Goal: Information Seeking & Learning: Learn about a topic

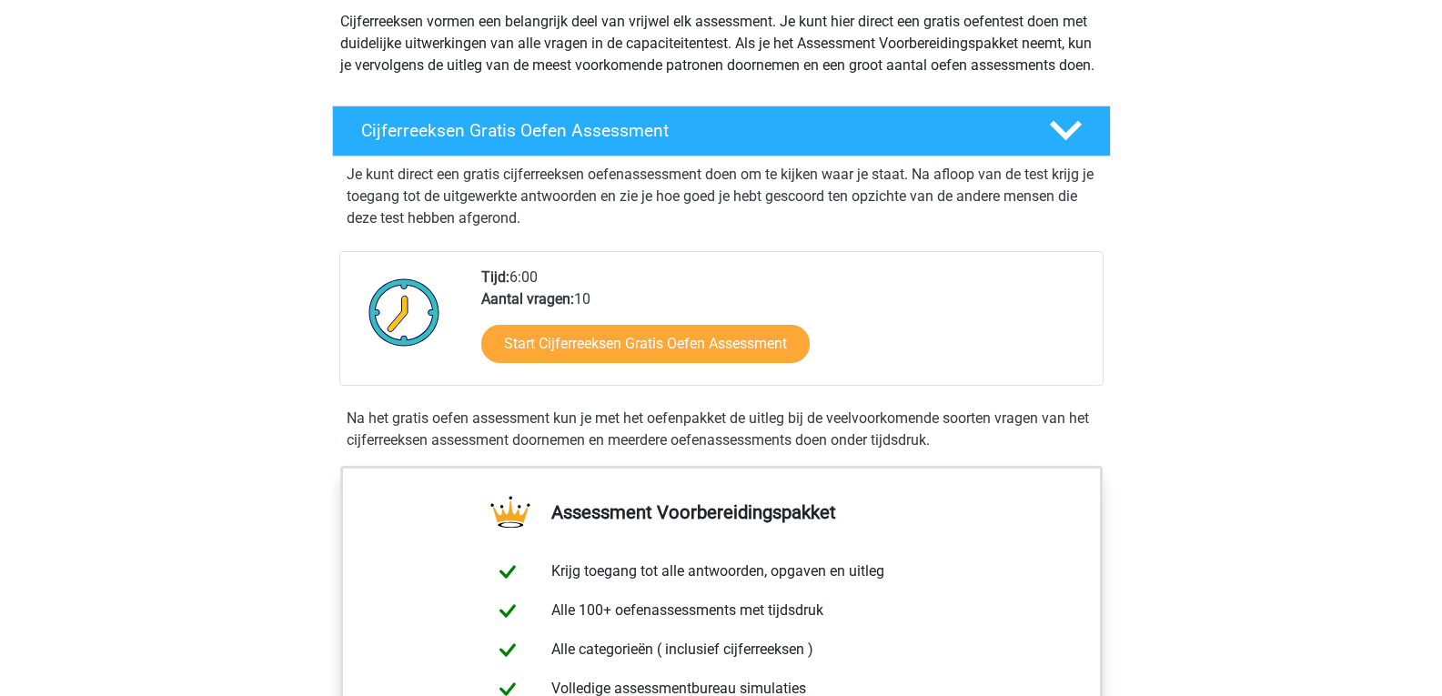
scroll to position [273, 0]
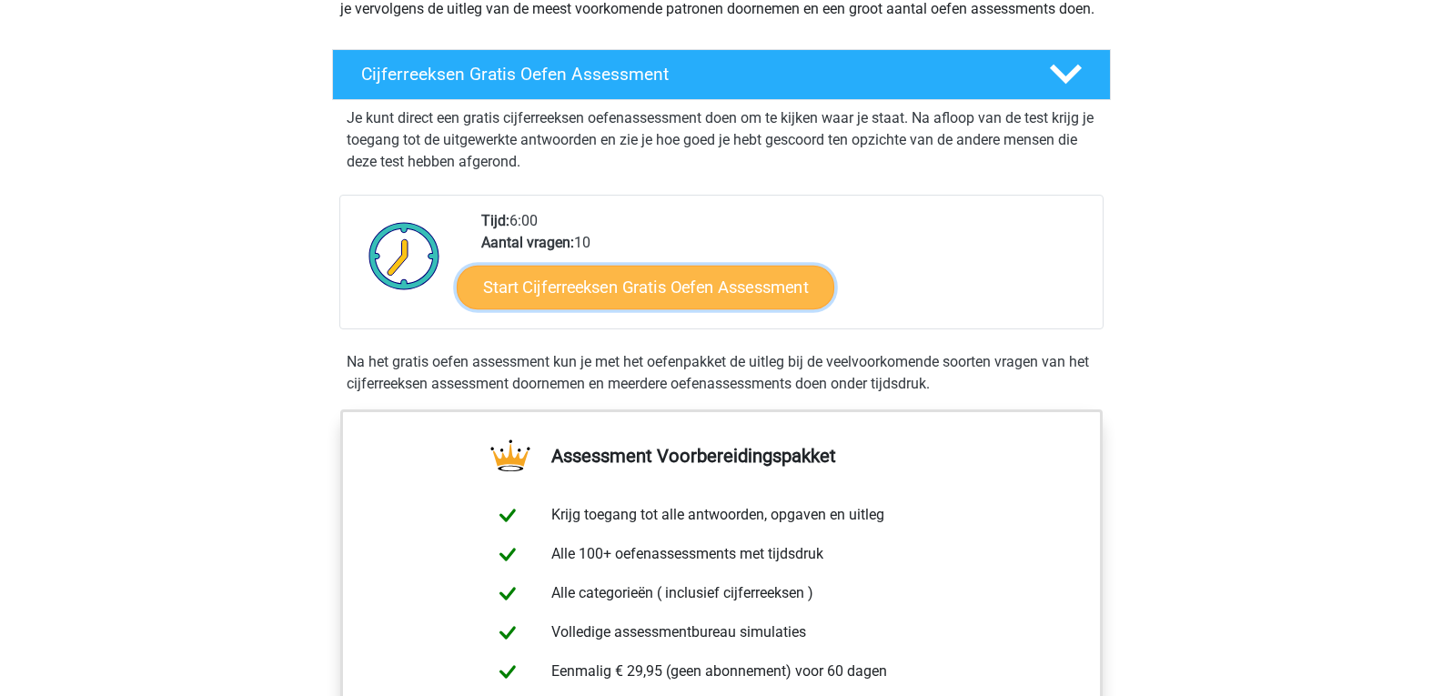
click at [710, 308] on link "Start Cijferreeksen Gratis Oefen Assessment" at bounding box center [646, 287] width 378 height 44
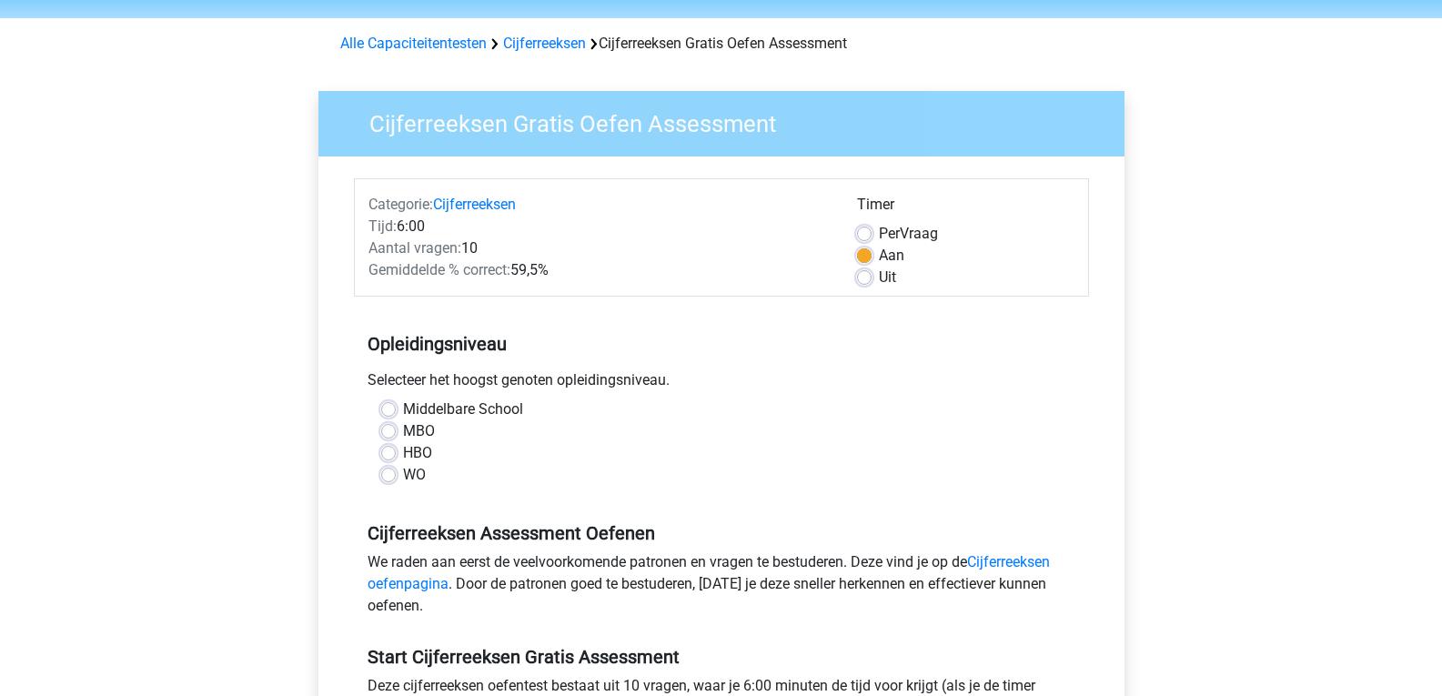
scroll to position [91, 0]
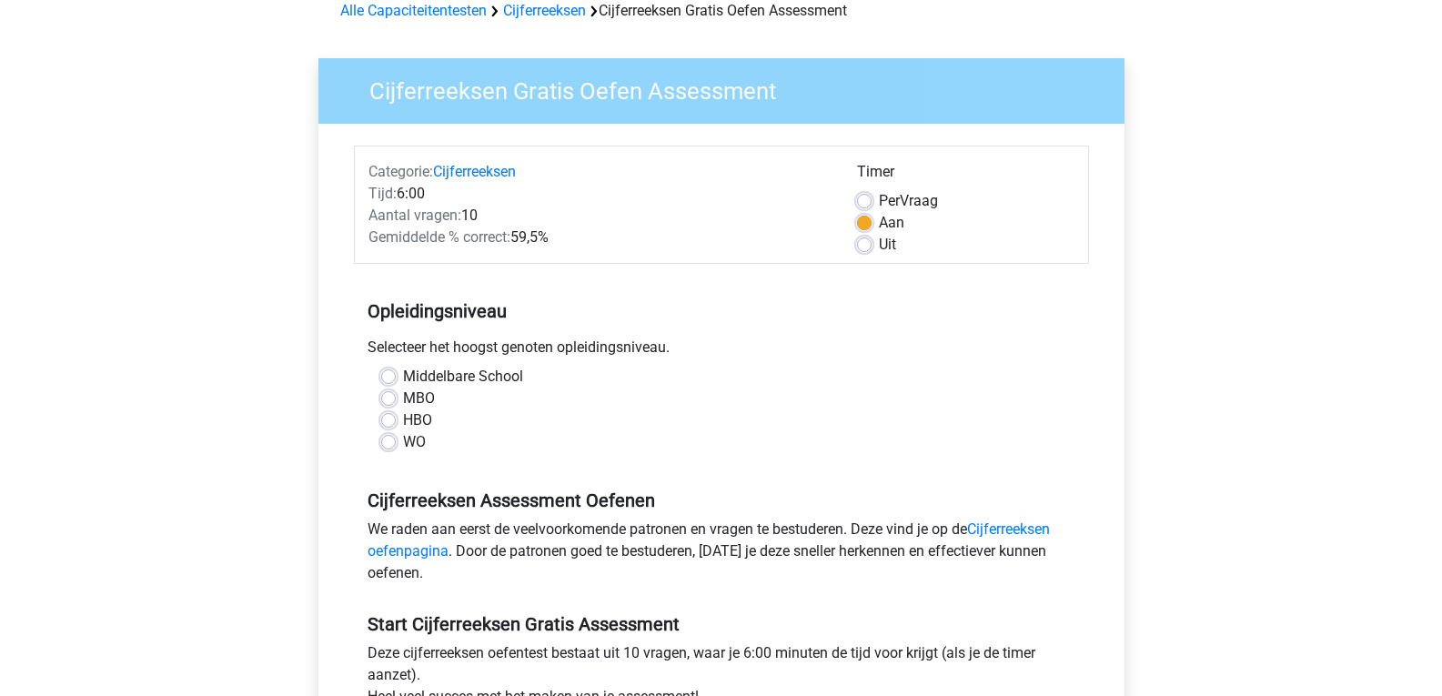
click at [403, 377] on label "Middelbare School" at bounding box center [463, 377] width 120 height 22
click at [395, 377] on input "Middelbare School" at bounding box center [388, 375] width 15 height 18
radio input "true"
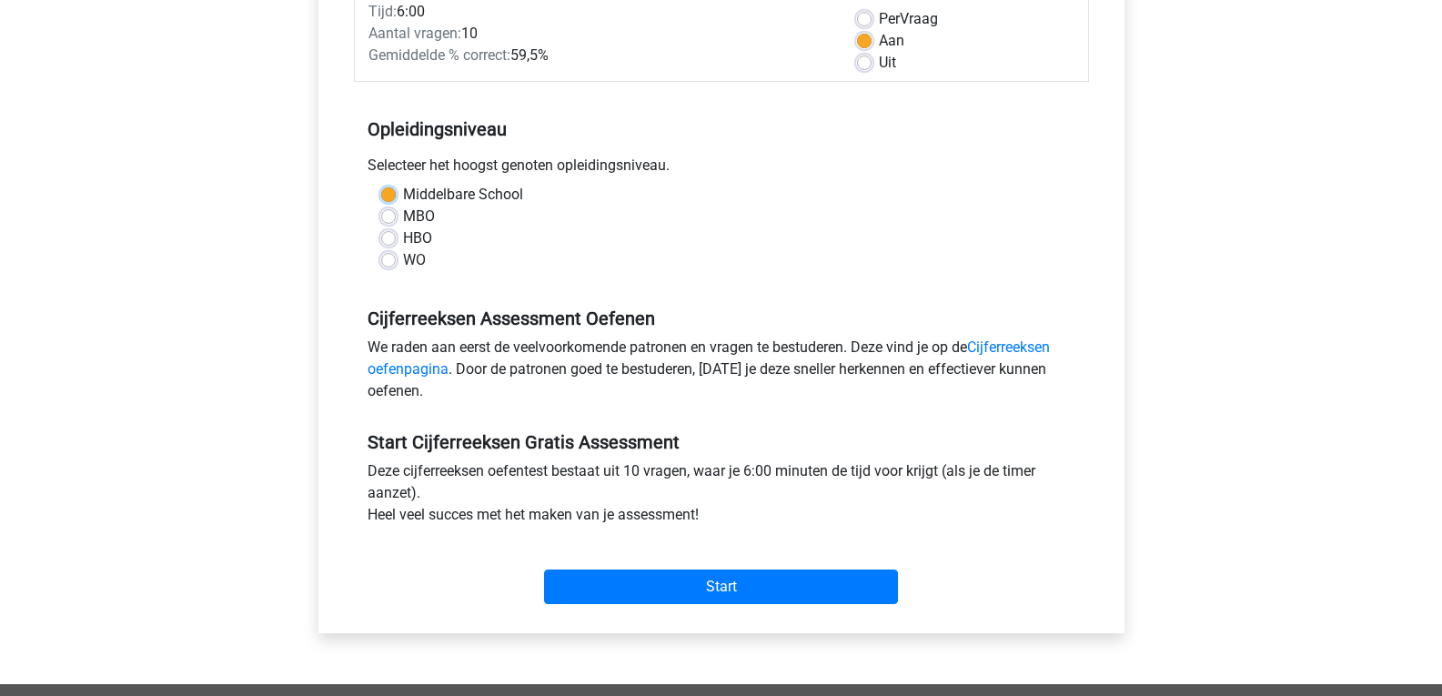
scroll to position [364, 0]
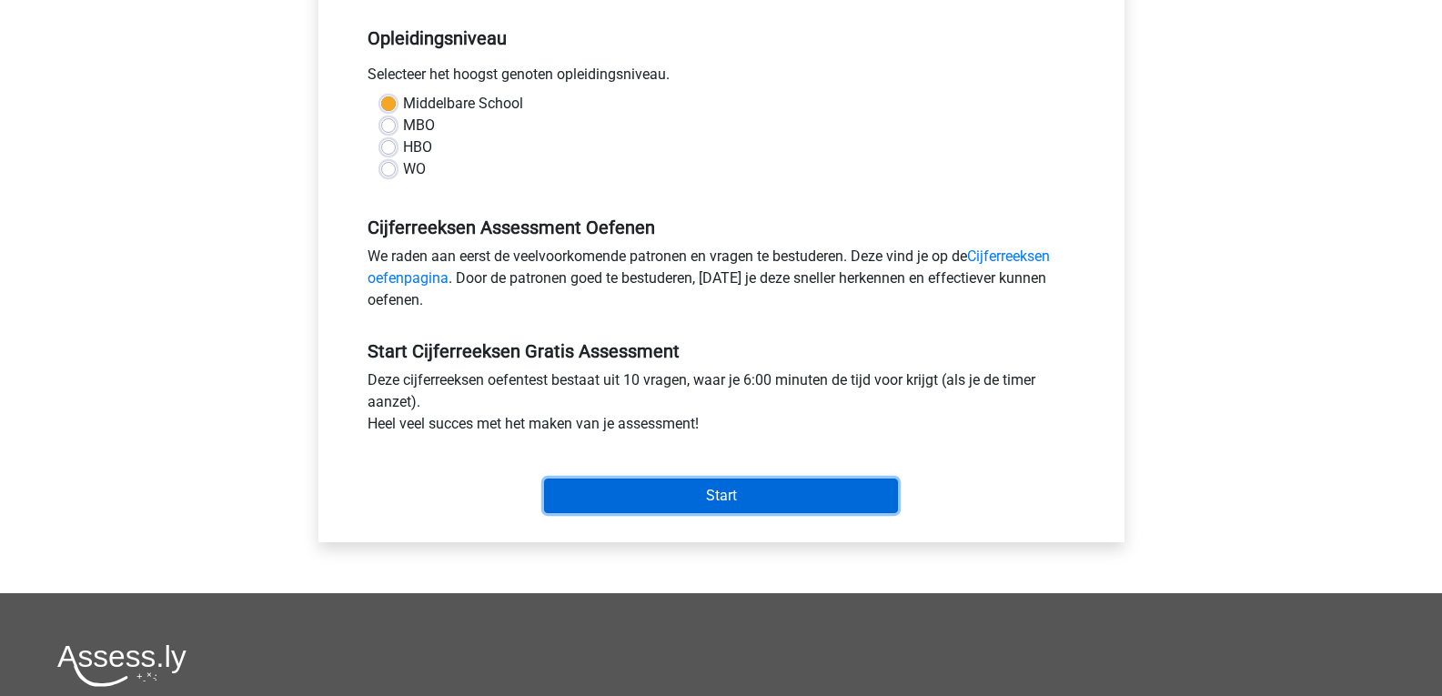
click at [764, 491] on input "Start" at bounding box center [721, 496] width 354 height 35
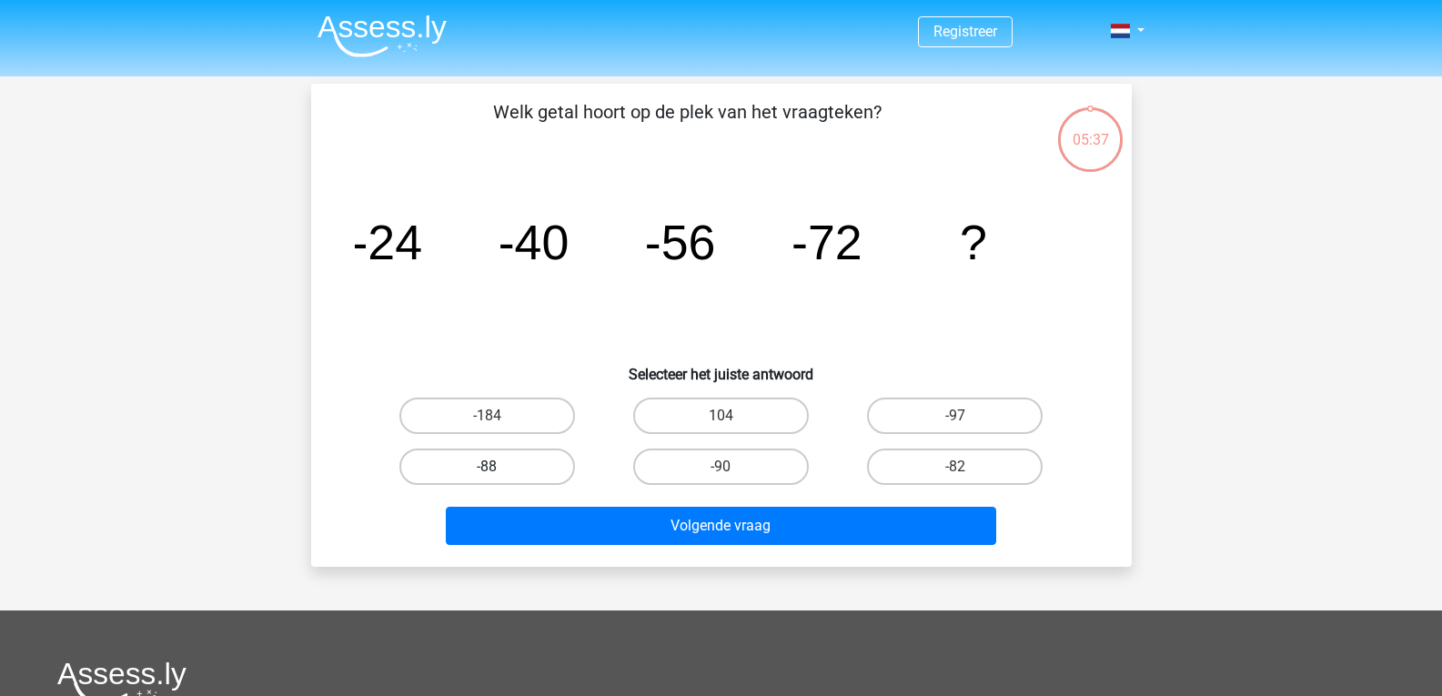
click at [481, 464] on label "-88" at bounding box center [487, 467] width 176 height 36
click at [487, 467] on input "-88" at bounding box center [493, 473] width 12 height 12
radio input "true"
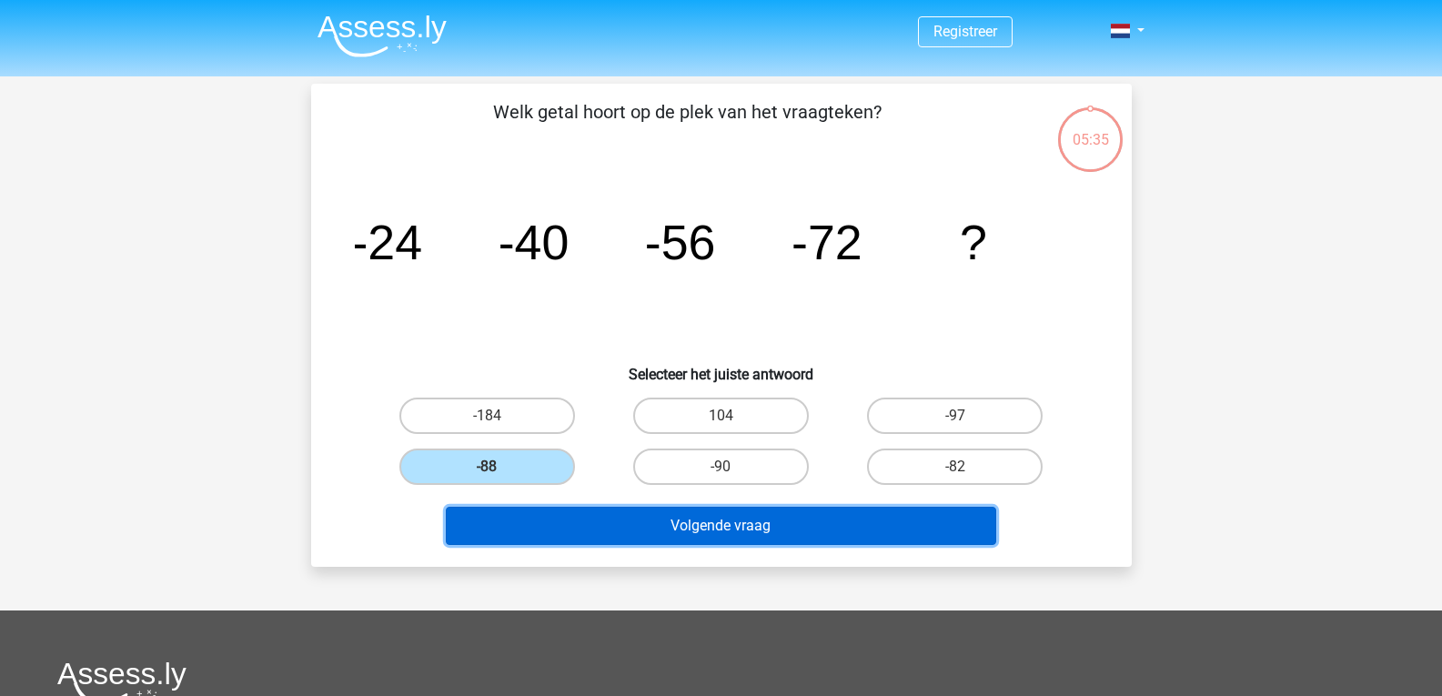
click at [736, 521] on button "Volgende vraag" at bounding box center [721, 526] width 550 height 38
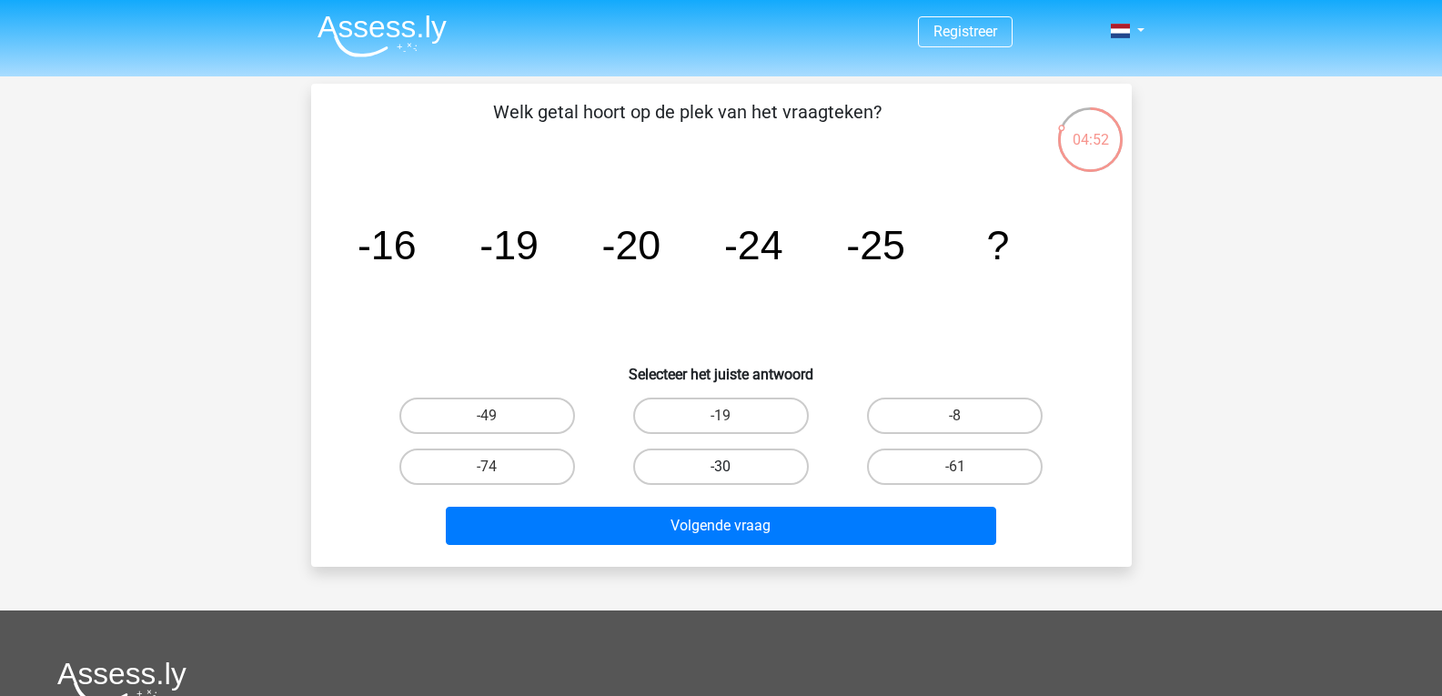
click at [742, 470] on label "-30" at bounding box center [721, 467] width 176 height 36
click at [732, 470] on input "-30" at bounding box center [727, 473] width 12 height 12
radio input "true"
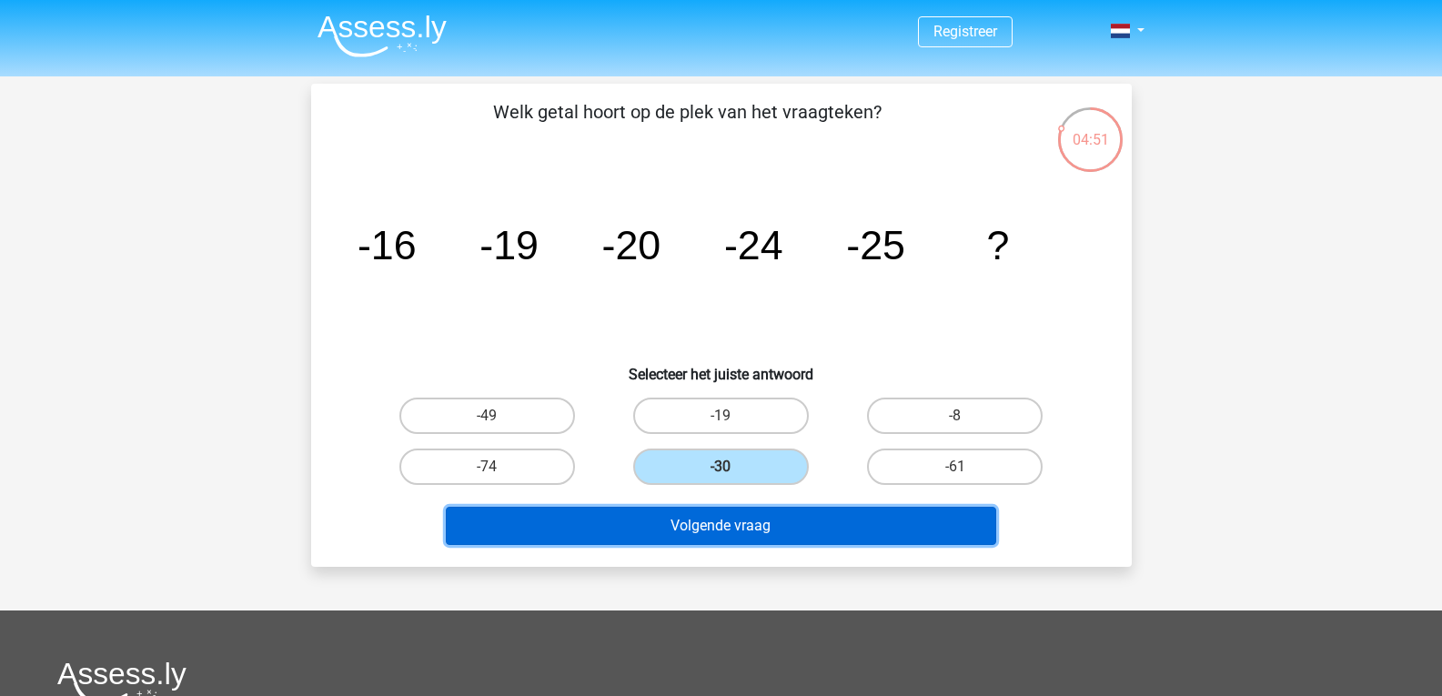
drag, startPoint x: 742, startPoint y: 519, endPoint x: 763, endPoint y: 496, distance: 30.9
click at [743, 519] on button "Volgende vraag" at bounding box center [721, 526] width 550 height 38
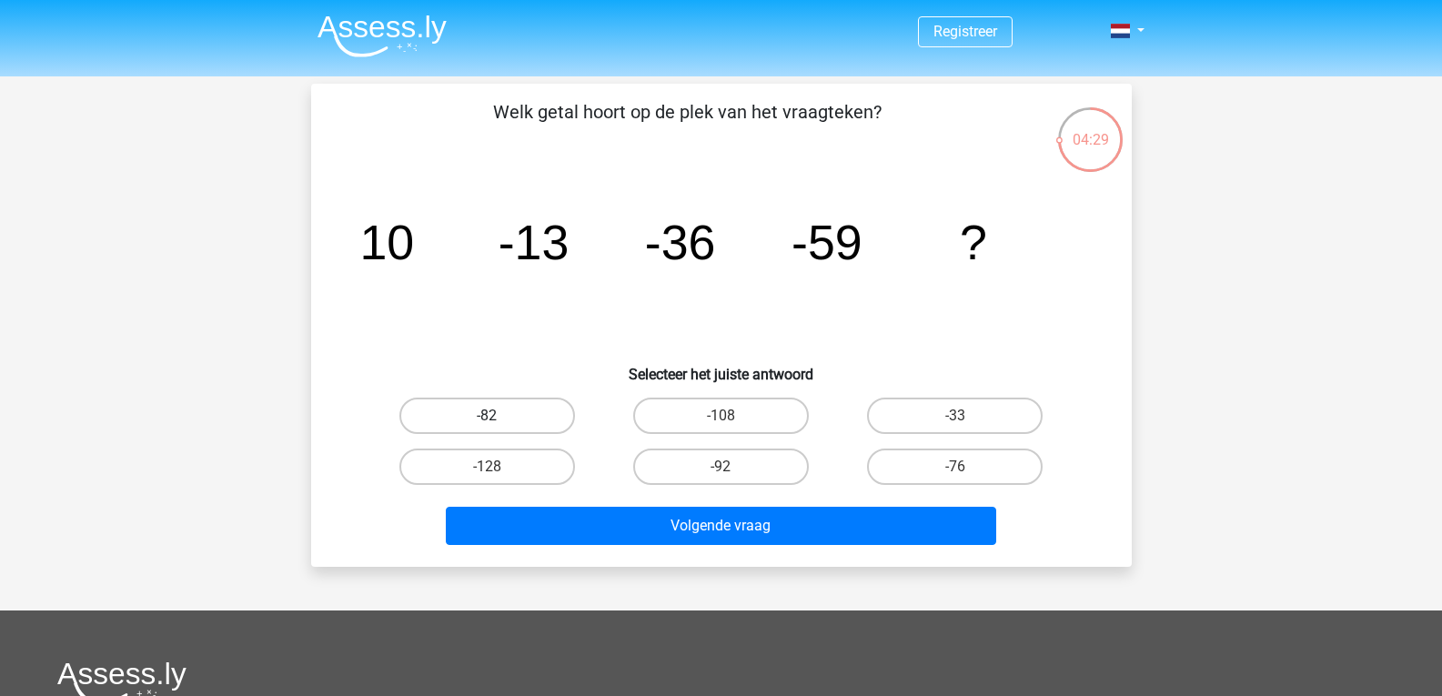
click at [512, 417] on label "-82" at bounding box center [487, 416] width 176 height 36
click at [499, 417] on input "-82" at bounding box center [493, 422] width 12 height 12
radio input "true"
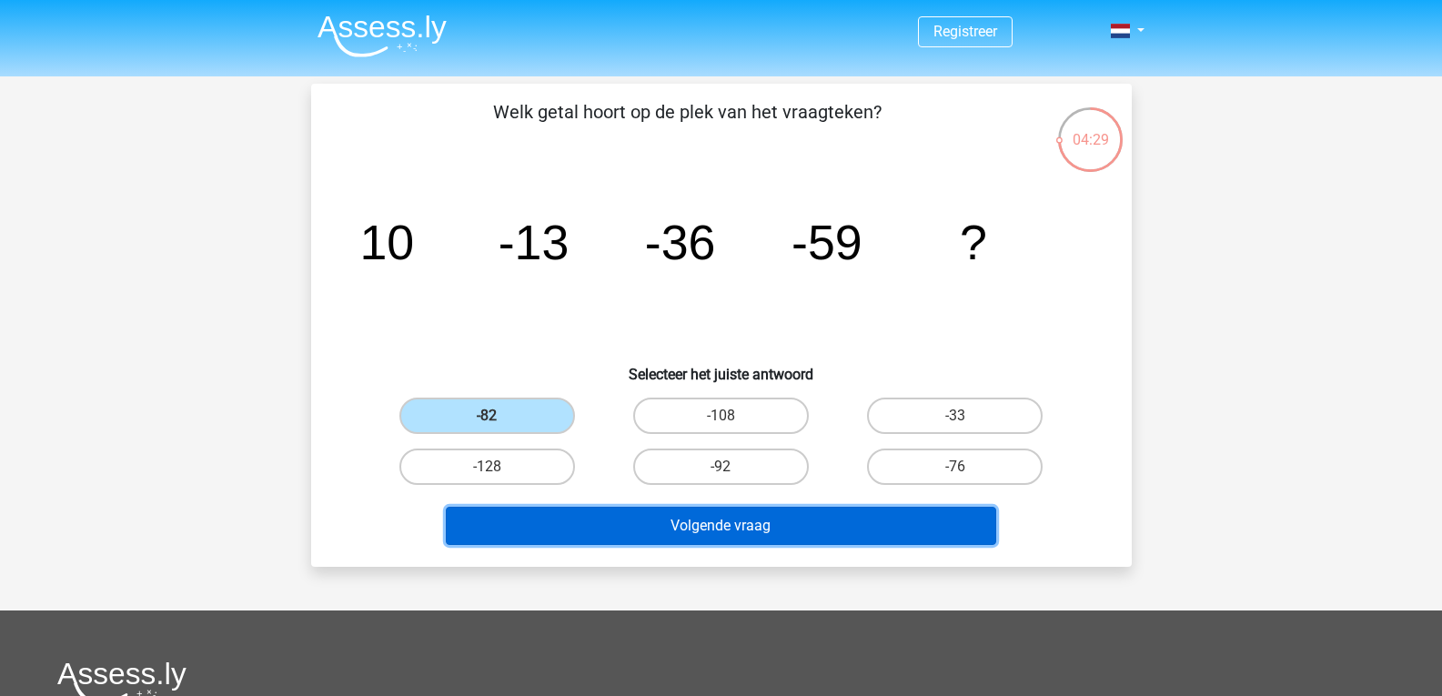
click at [771, 522] on button "Volgende vraag" at bounding box center [721, 526] width 550 height 38
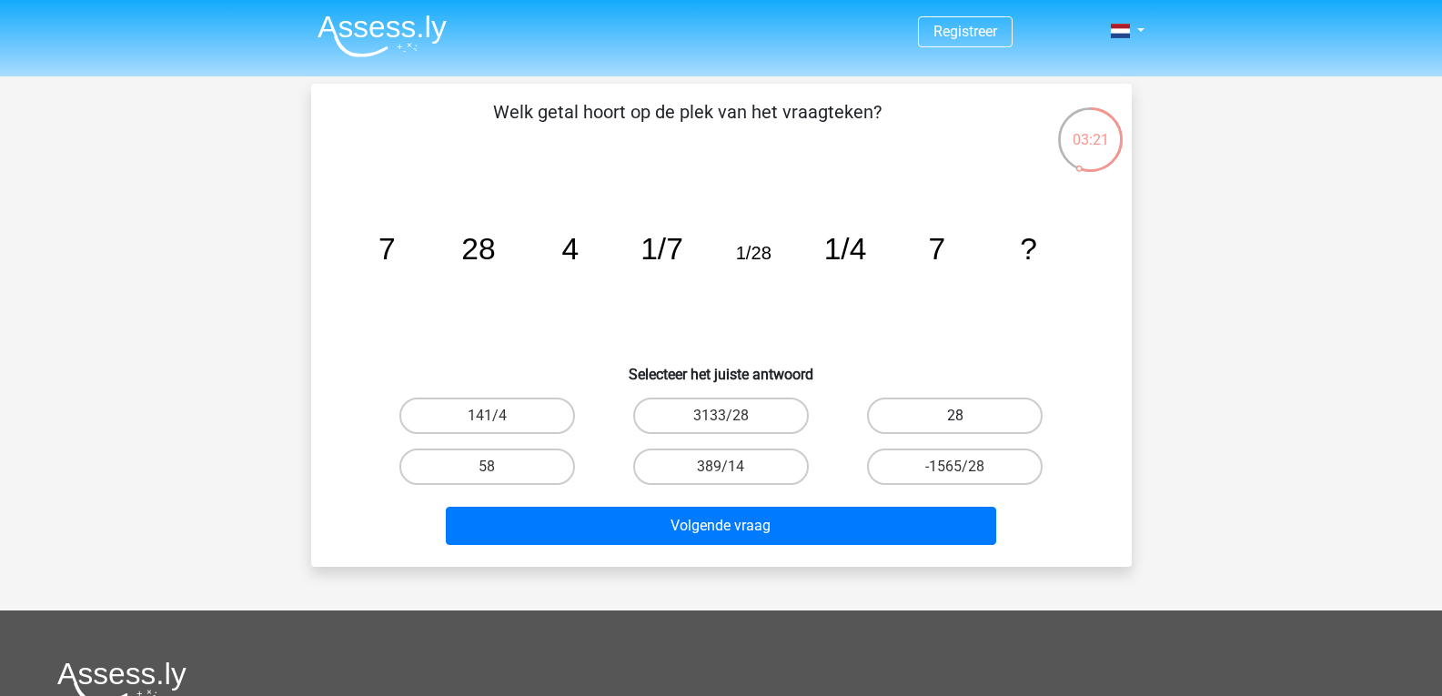
click at [997, 411] on label "28" at bounding box center [955, 416] width 176 height 36
click at [967, 416] on input "28" at bounding box center [961, 422] width 12 height 12
radio input "true"
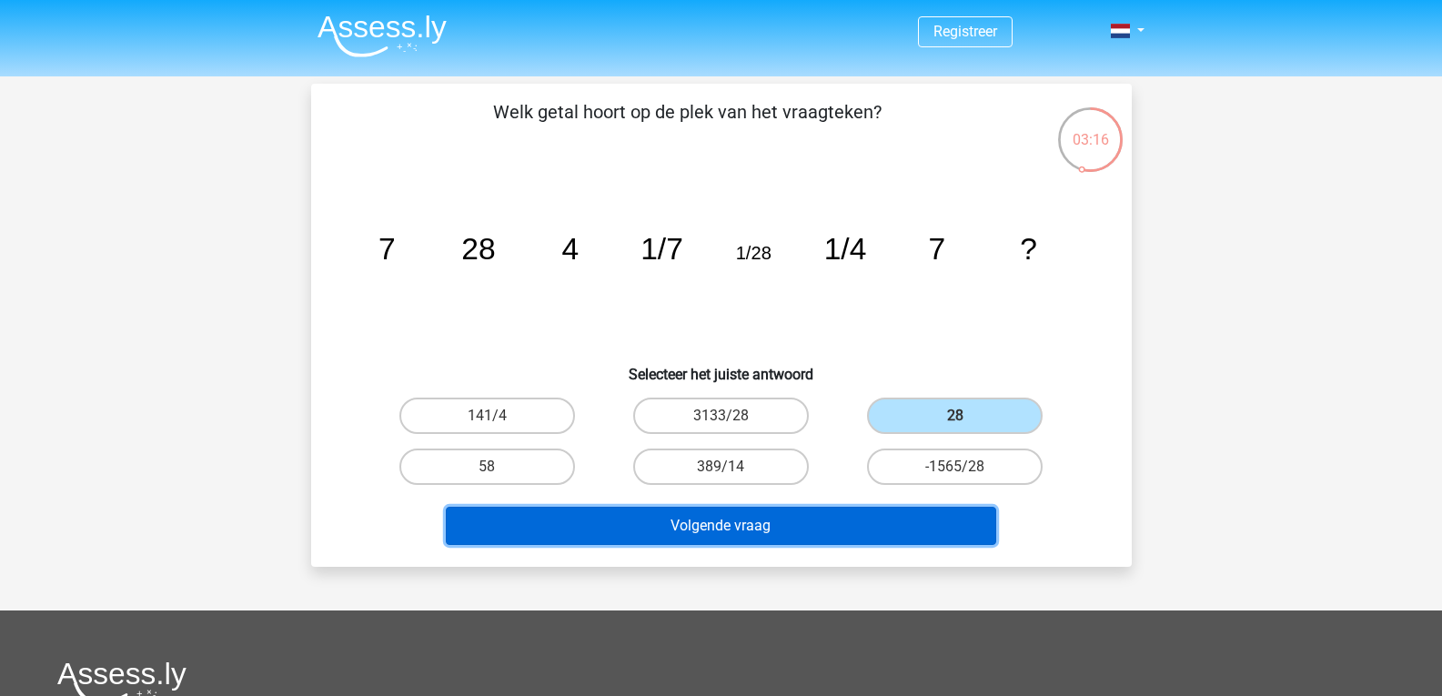
click at [764, 523] on button "Volgende vraag" at bounding box center [721, 526] width 550 height 38
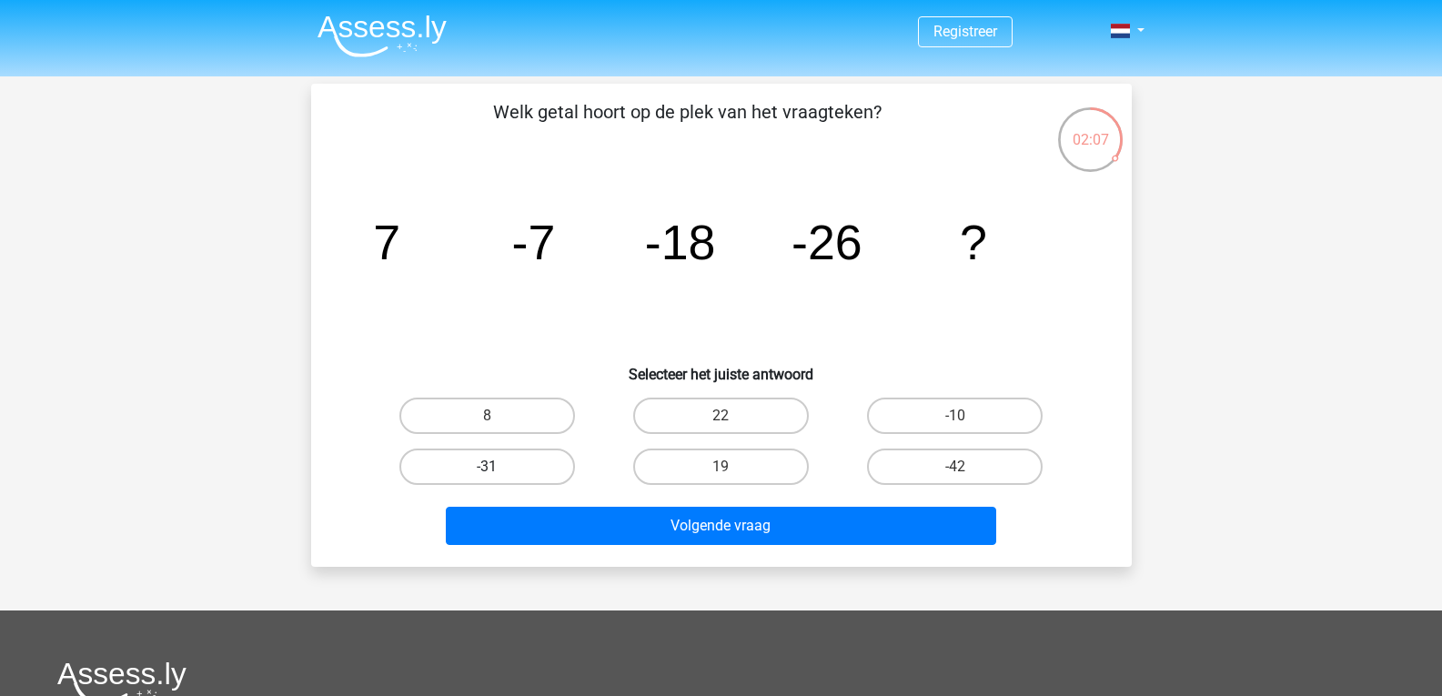
click at [533, 468] on label "-31" at bounding box center [487, 467] width 176 height 36
click at [499, 468] on input "-31" at bounding box center [493, 473] width 12 height 12
radio input "true"
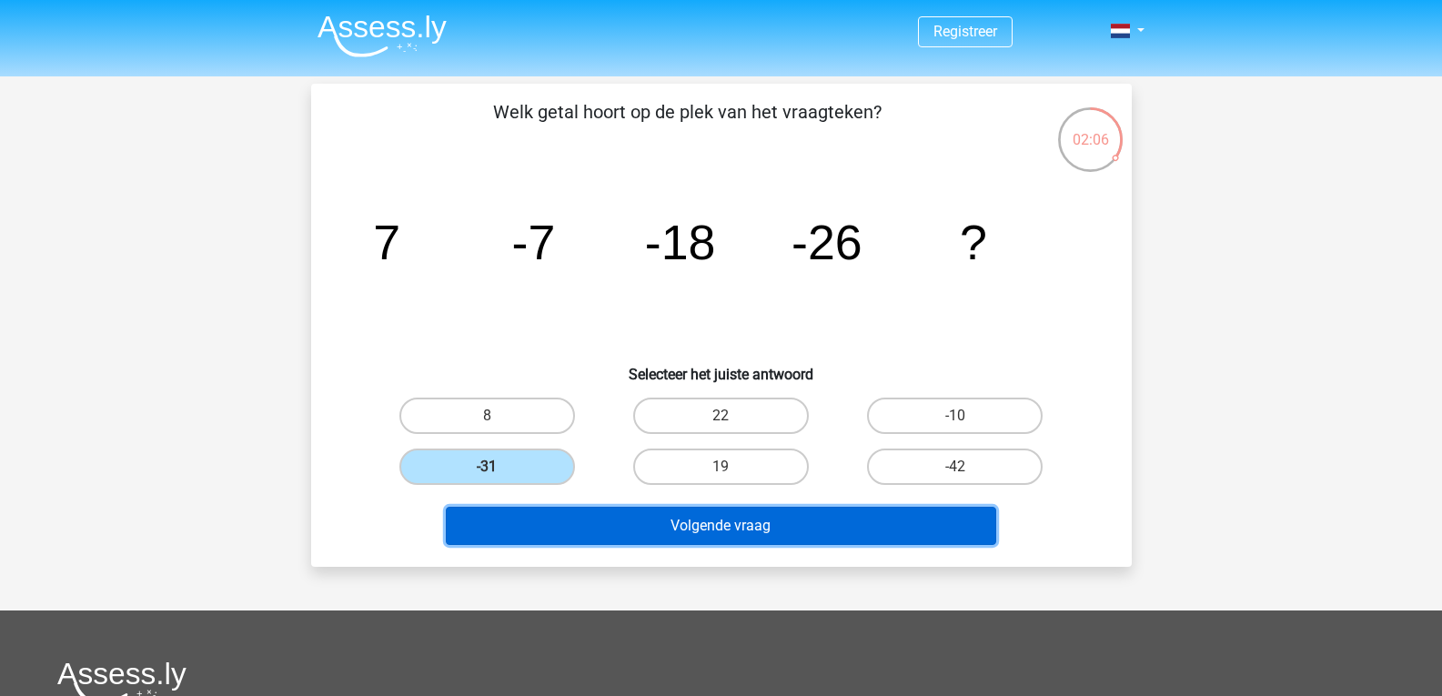
click at [735, 522] on button "Volgende vraag" at bounding box center [721, 526] width 550 height 38
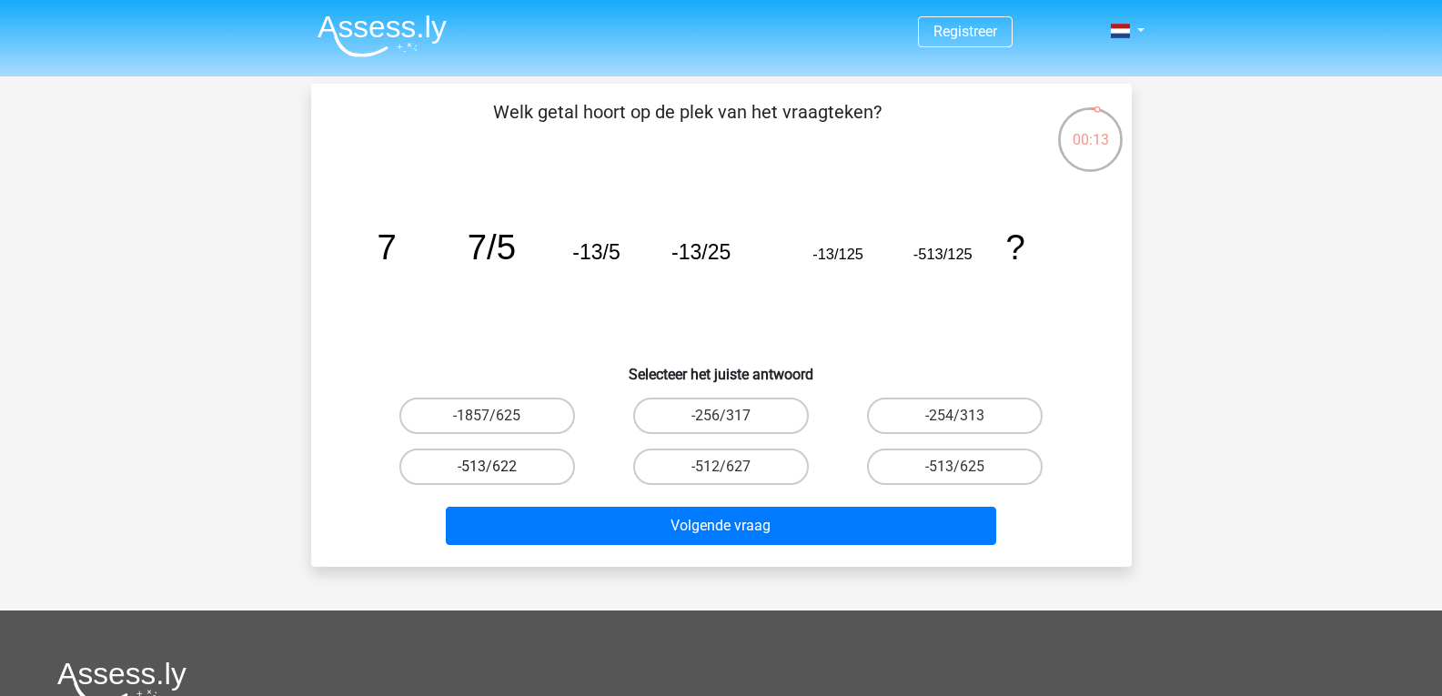
drag, startPoint x: 511, startPoint y: 464, endPoint x: 744, endPoint y: 525, distance: 240.8
click at [512, 464] on label "-513/622" at bounding box center [487, 467] width 176 height 36
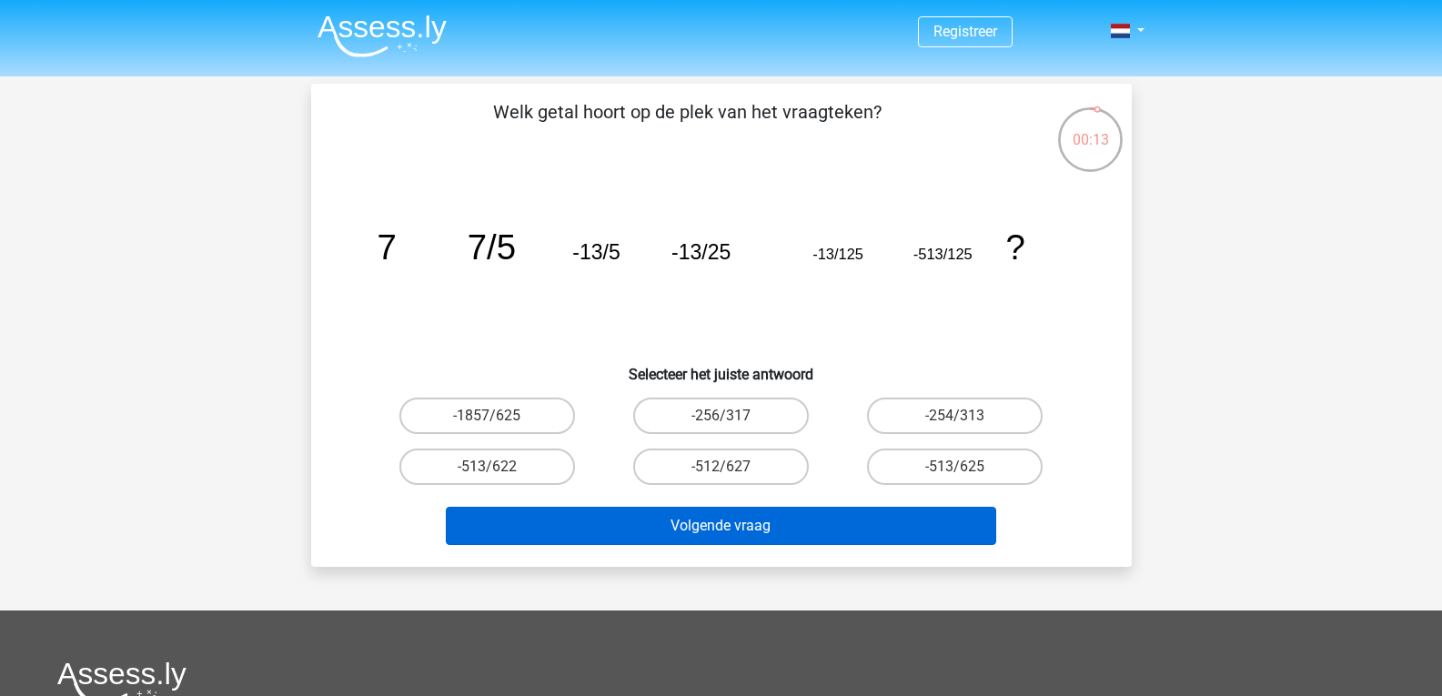
click at [499, 467] on input "-513/622" at bounding box center [493, 473] width 12 height 12
radio input "true"
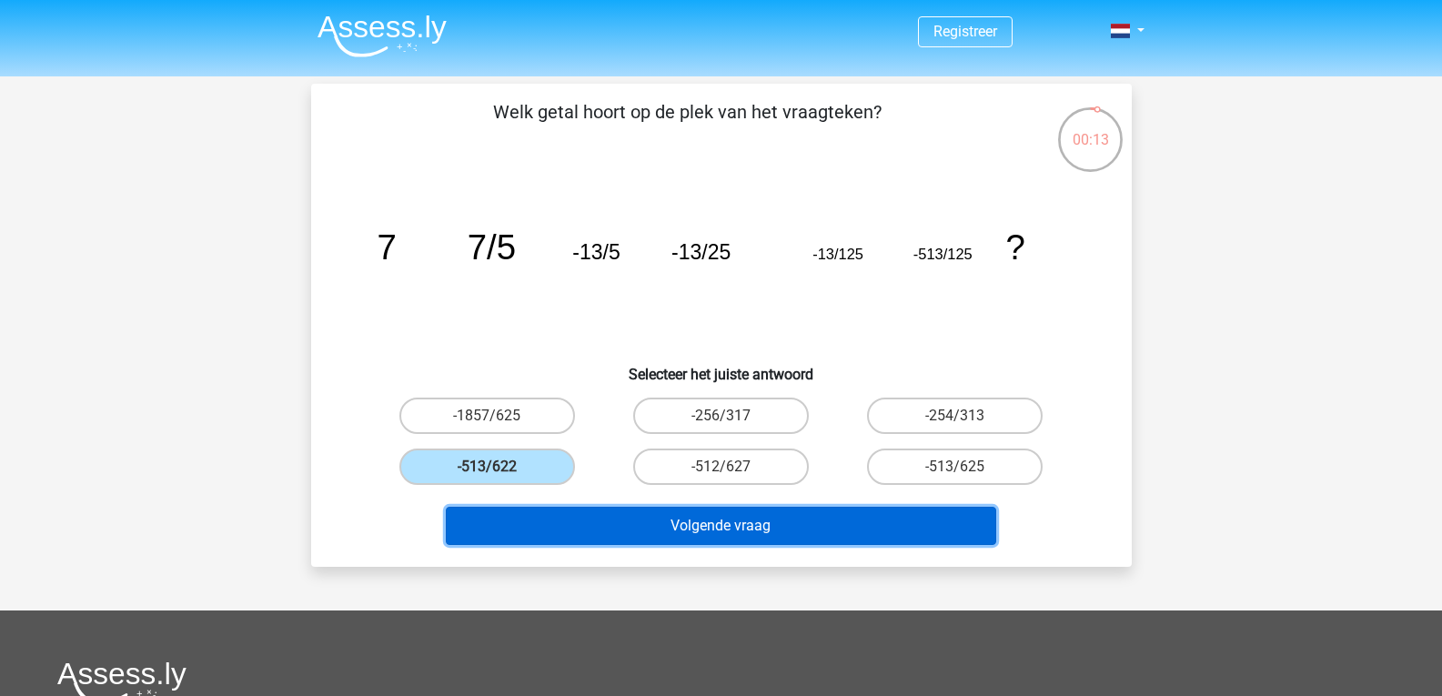
click at [764, 525] on button "Volgende vraag" at bounding box center [721, 526] width 550 height 38
